Goal: Task Accomplishment & Management: Manage account settings

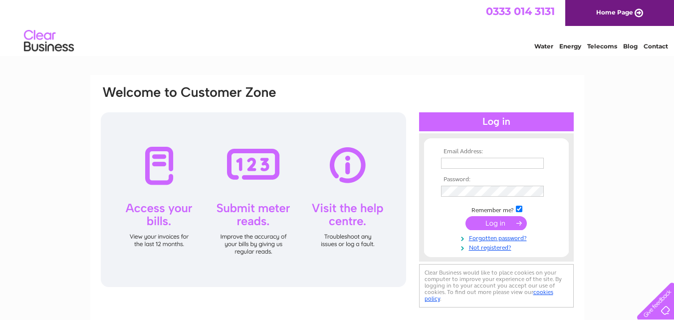
type input "jeshpathak@hotmail.com"
click at [498, 222] on input "submit" at bounding box center [496, 223] width 61 height 14
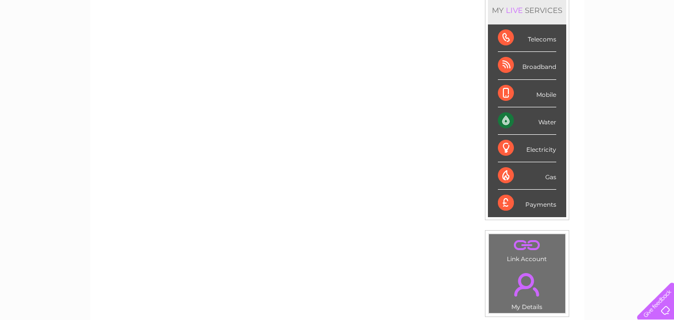
scroll to position [137, 0]
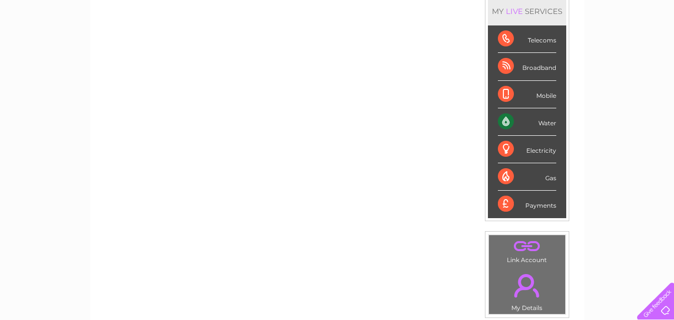
click at [525, 121] on div "Water" at bounding box center [527, 121] width 58 height 27
click at [542, 123] on div "Water" at bounding box center [527, 121] width 58 height 27
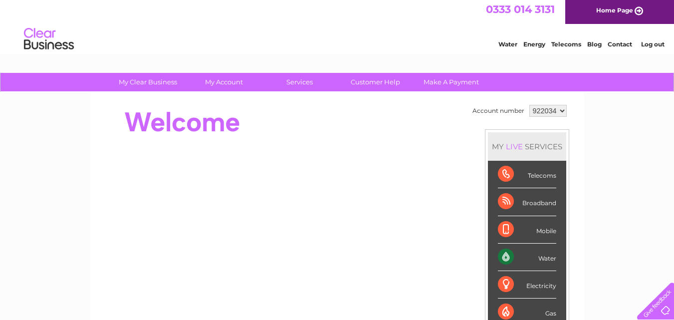
scroll to position [0, 0]
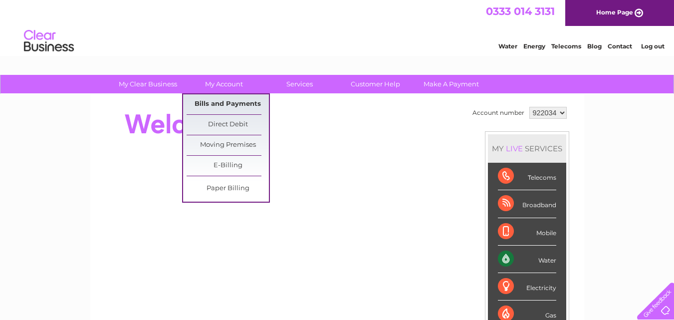
click at [220, 103] on link "Bills and Payments" at bounding box center [228, 104] width 82 height 20
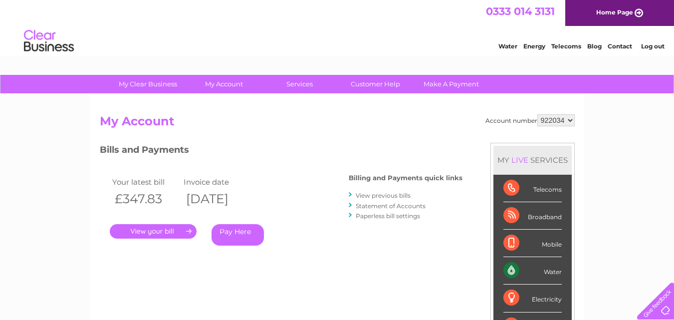
click at [153, 230] on link "." at bounding box center [153, 231] width 87 height 14
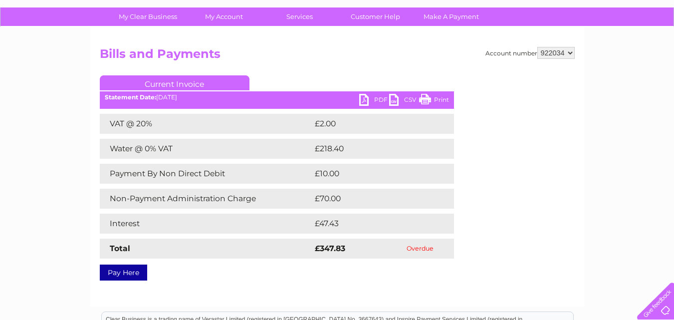
scroll to position [65, 0]
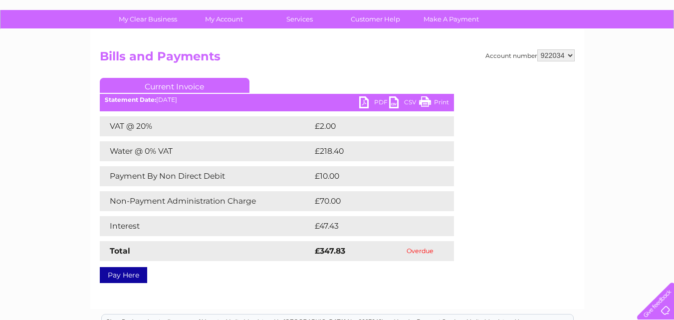
click at [364, 100] on link "PDF" at bounding box center [374, 103] width 30 height 14
